Goal: Task Accomplishment & Management: Use online tool/utility

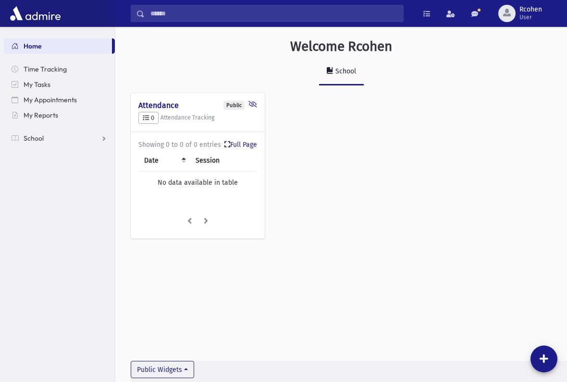
click at [41, 70] on span "Time Tracking" at bounding box center [45, 69] width 43 height 9
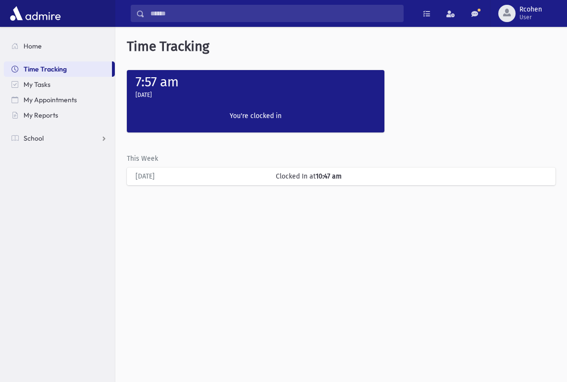
click at [243, 115] on label "You're clocked in" at bounding box center [255, 116] width 114 height 10
click at [166, 85] on label "7:57 am" at bounding box center [156, 82] width 43 height 16
click at [145, 82] on label "7:58 am" at bounding box center [157, 82] width 45 height 16
click at [153, 84] on label "7:58 am" at bounding box center [157, 82] width 45 height 16
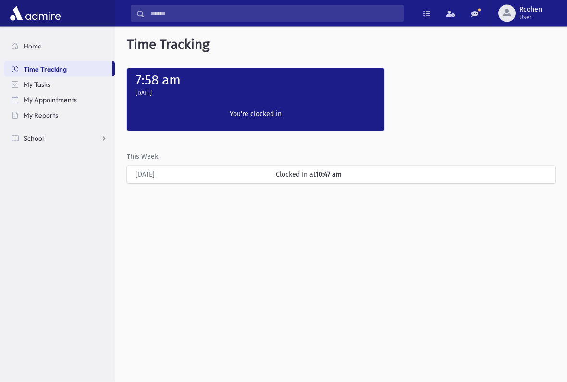
scroll to position [2, 0]
click at [198, 171] on div "Today" at bounding box center [201, 175] width 140 height 10
click at [239, 175] on div "Today" at bounding box center [201, 175] width 140 height 10
click at [266, 175] on div "Today" at bounding box center [201, 175] width 140 height 10
click at [226, 91] on div "Tuesday, 9/2/2025" at bounding box center [256, 94] width 248 height 13
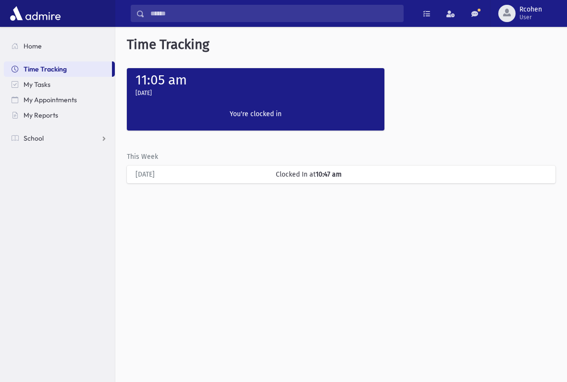
click at [252, 110] on label "You're clocked in" at bounding box center [255, 114] width 114 height 10
click at [250, 102] on div "Clock In You're clocked in" at bounding box center [256, 115] width 124 height 29
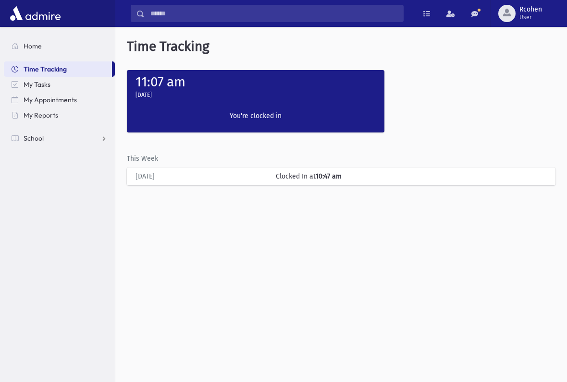
click at [525, 18] on span "User" at bounding box center [530, 17] width 23 height 8
click at [508, 98] on link "Logout" at bounding box center [526, 98] width 77 height 18
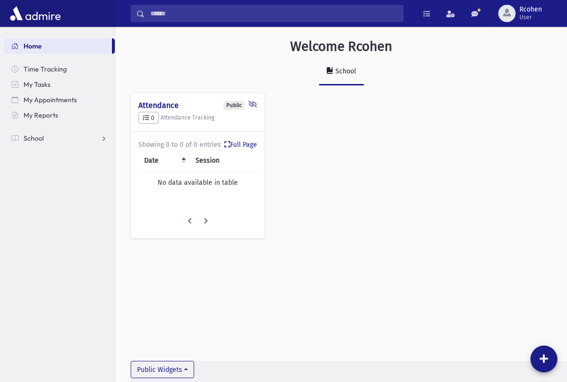
click at [527, 19] on span "User" at bounding box center [530, 17] width 23 height 8
click at [519, 83] on link "Classroom Mode" at bounding box center [526, 80] width 77 height 18
